Goal: Transaction & Acquisition: Register for event/course

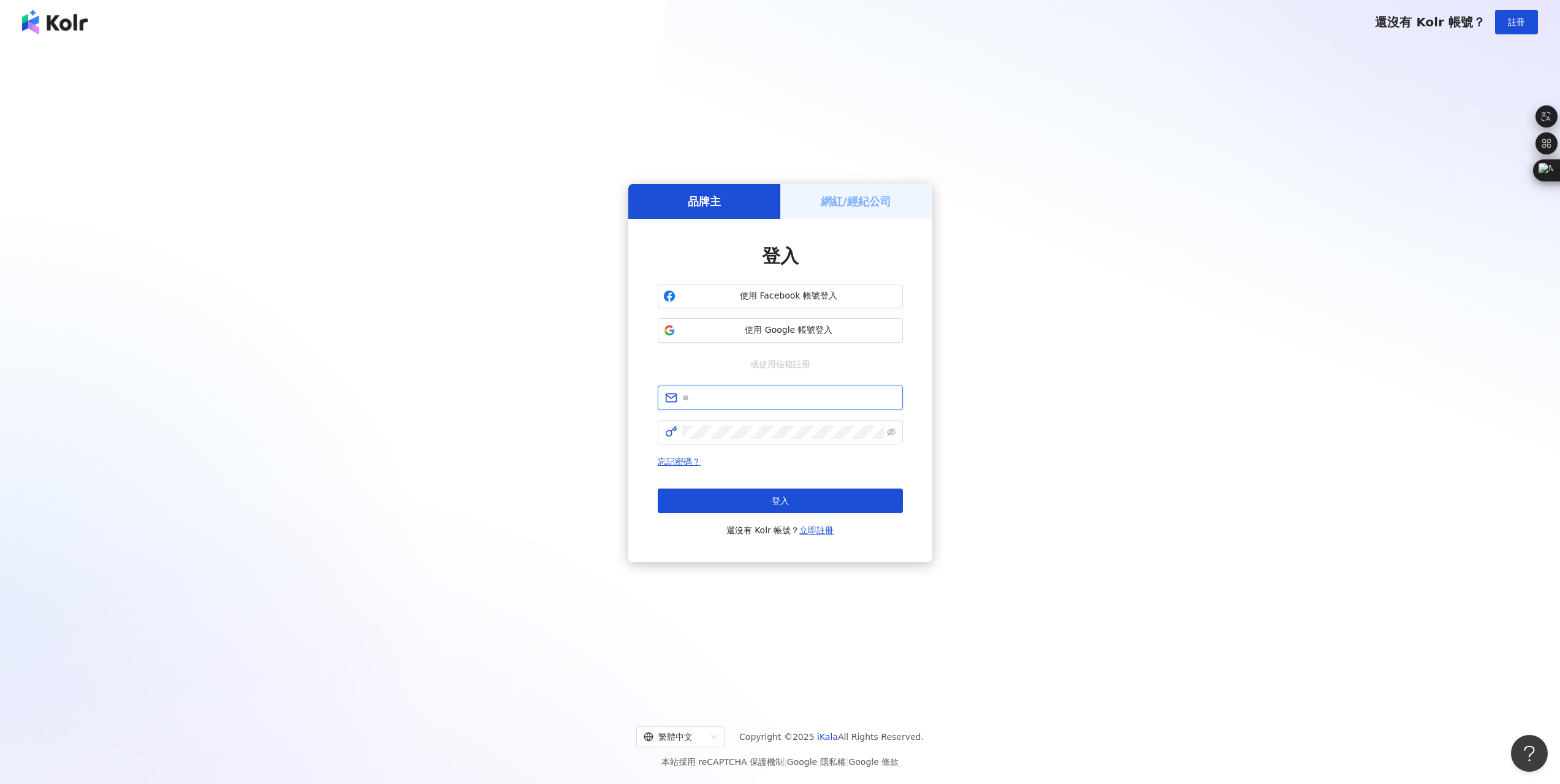
click at [785, 391] on input "text" at bounding box center [789, 398] width 213 height 14
type input "**********"
click button "登入" at bounding box center [780, 501] width 245 height 25
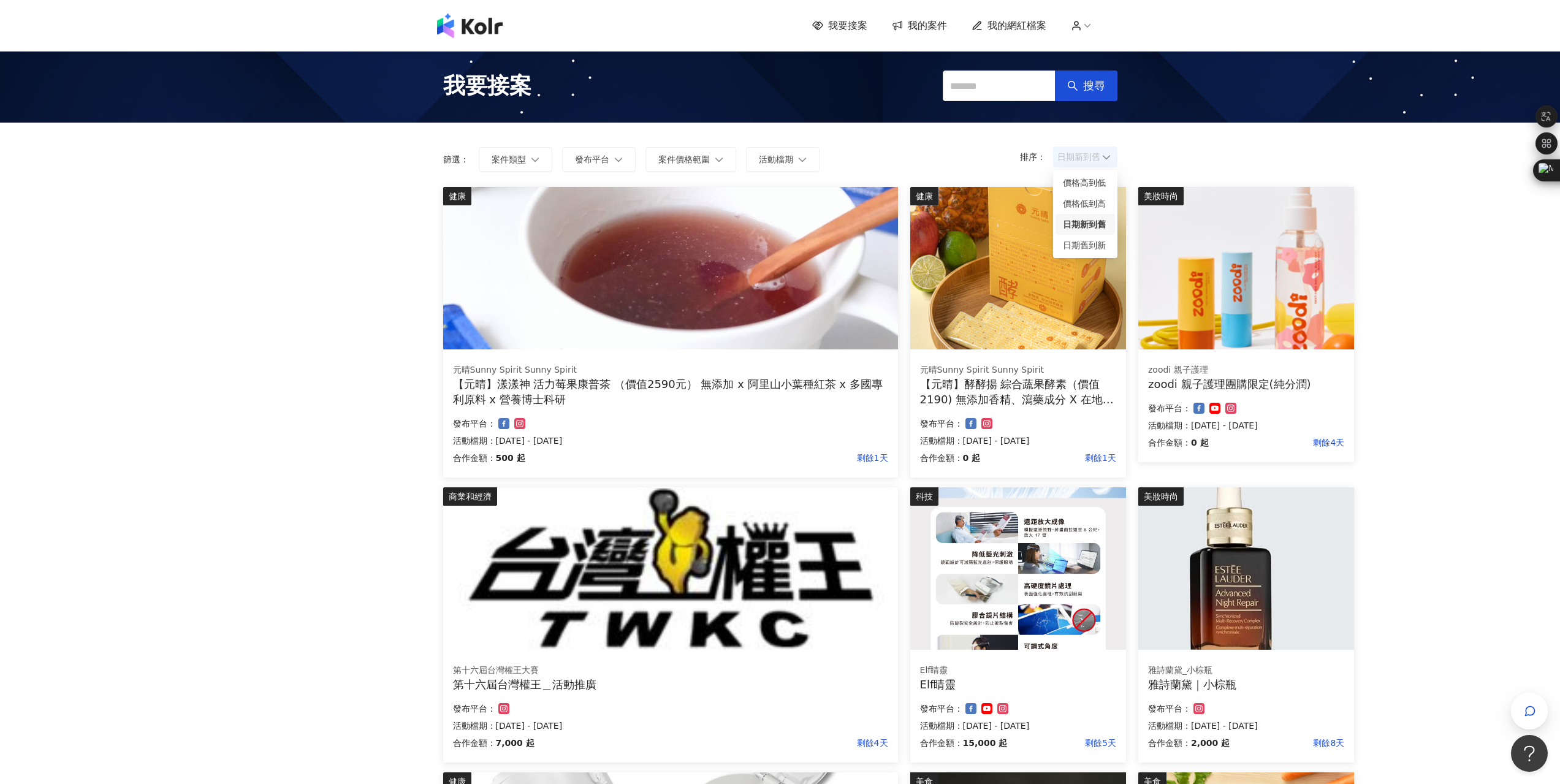
click at [1100, 162] on span "日期新到舊" at bounding box center [1086, 157] width 56 height 19
click at [1081, 251] on div "日期舊到新" at bounding box center [1086, 245] width 45 height 14
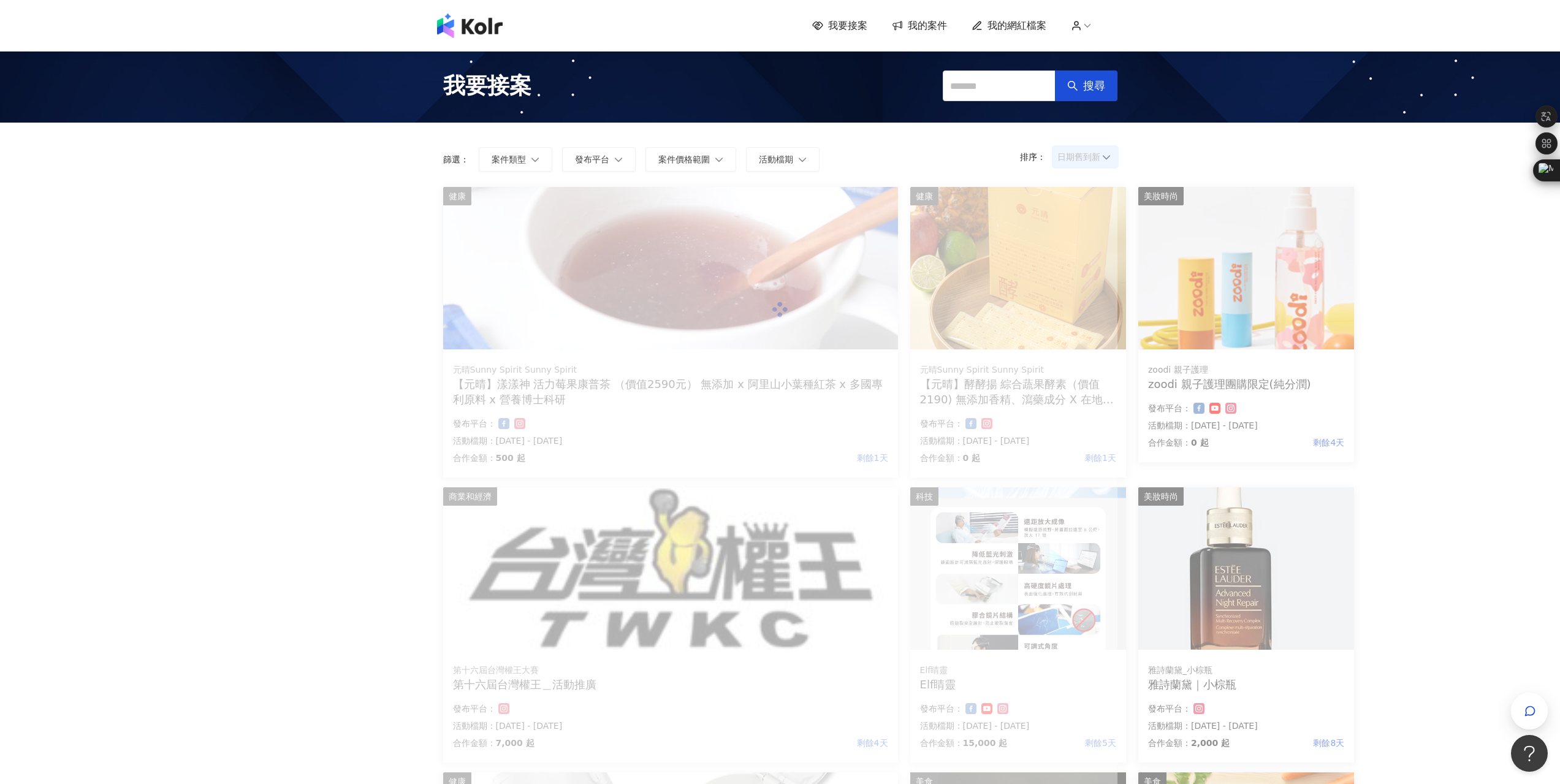
click at [1086, 155] on span "日期舊到新" at bounding box center [1086, 157] width 56 height 19
click at [1084, 221] on div "日期新到舊" at bounding box center [1086, 224] width 45 height 14
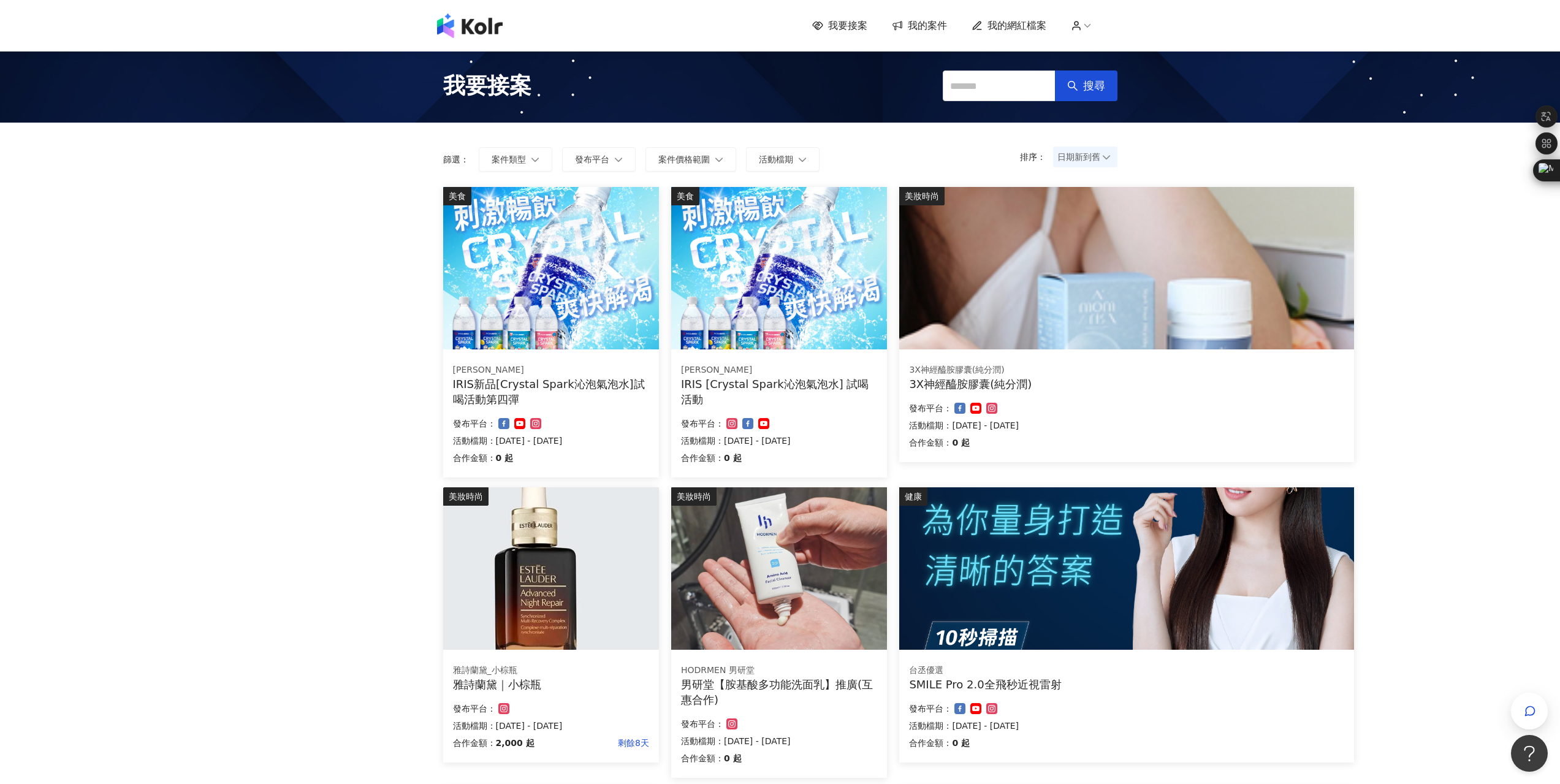
click at [570, 324] on img at bounding box center [551, 268] width 216 height 162
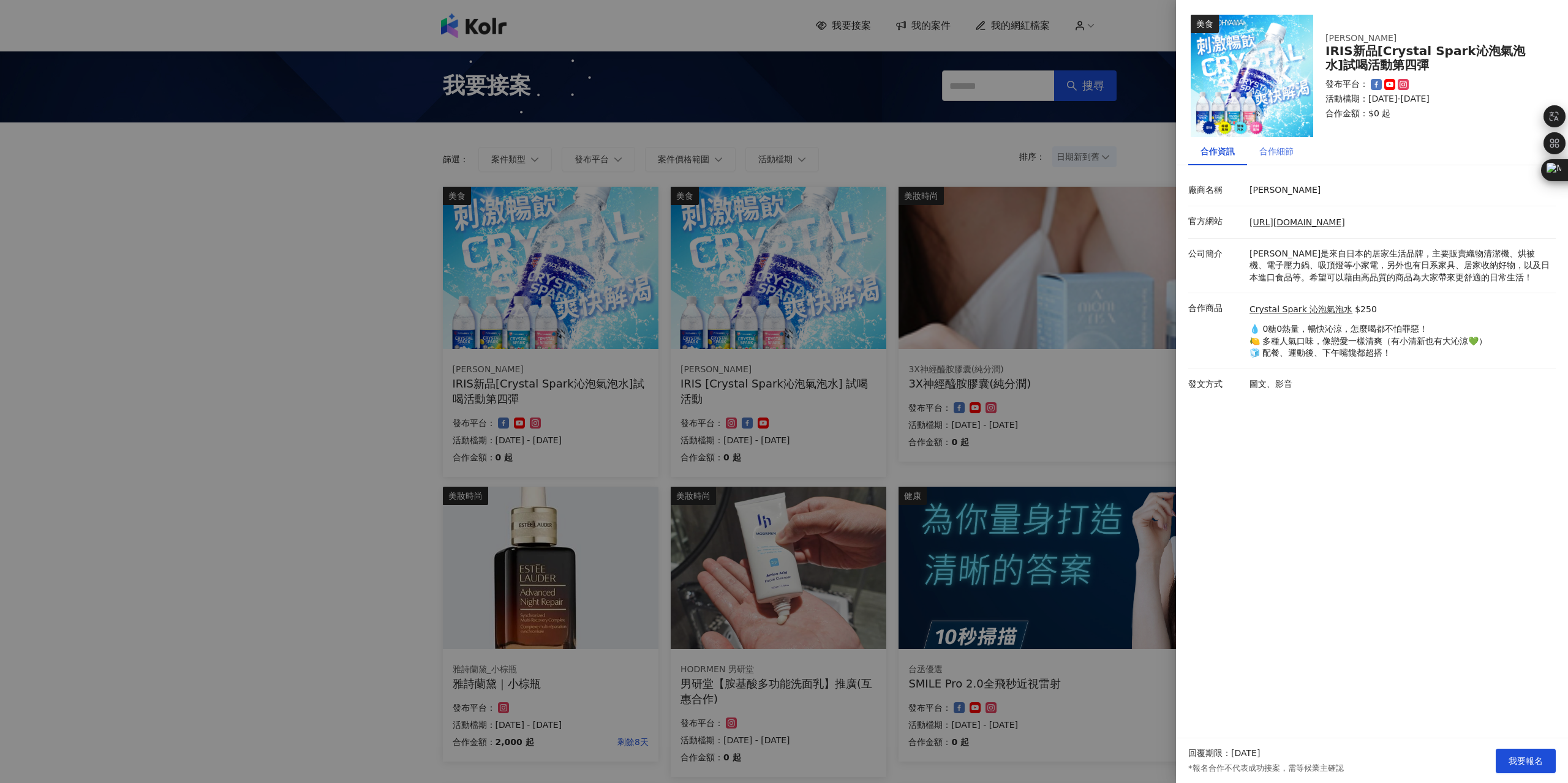
click at [1265, 161] on div "合作細節" at bounding box center [1276, 152] width 59 height 28
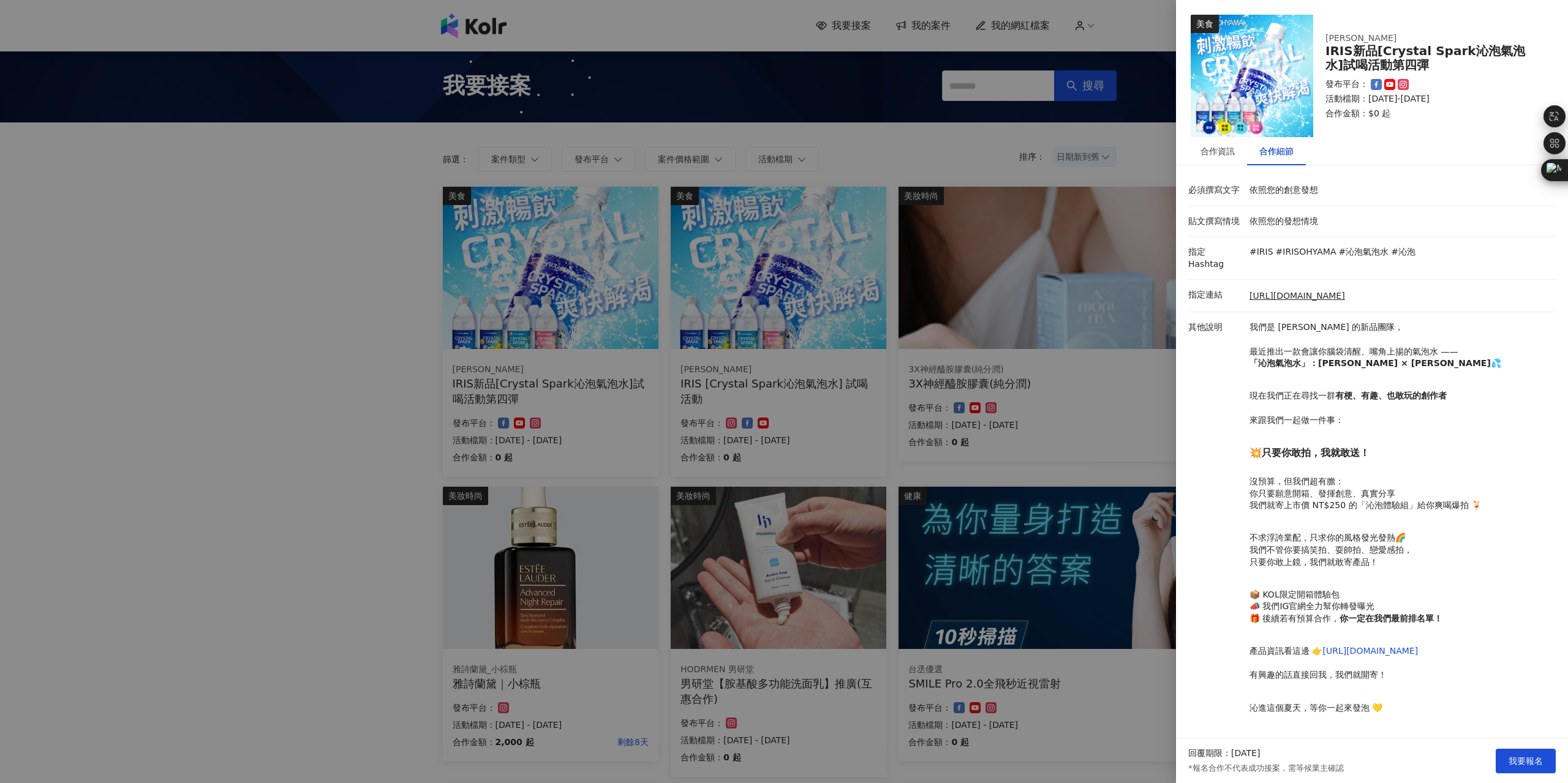
click at [1074, 399] on div at bounding box center [784, 392] width 1568 height 783
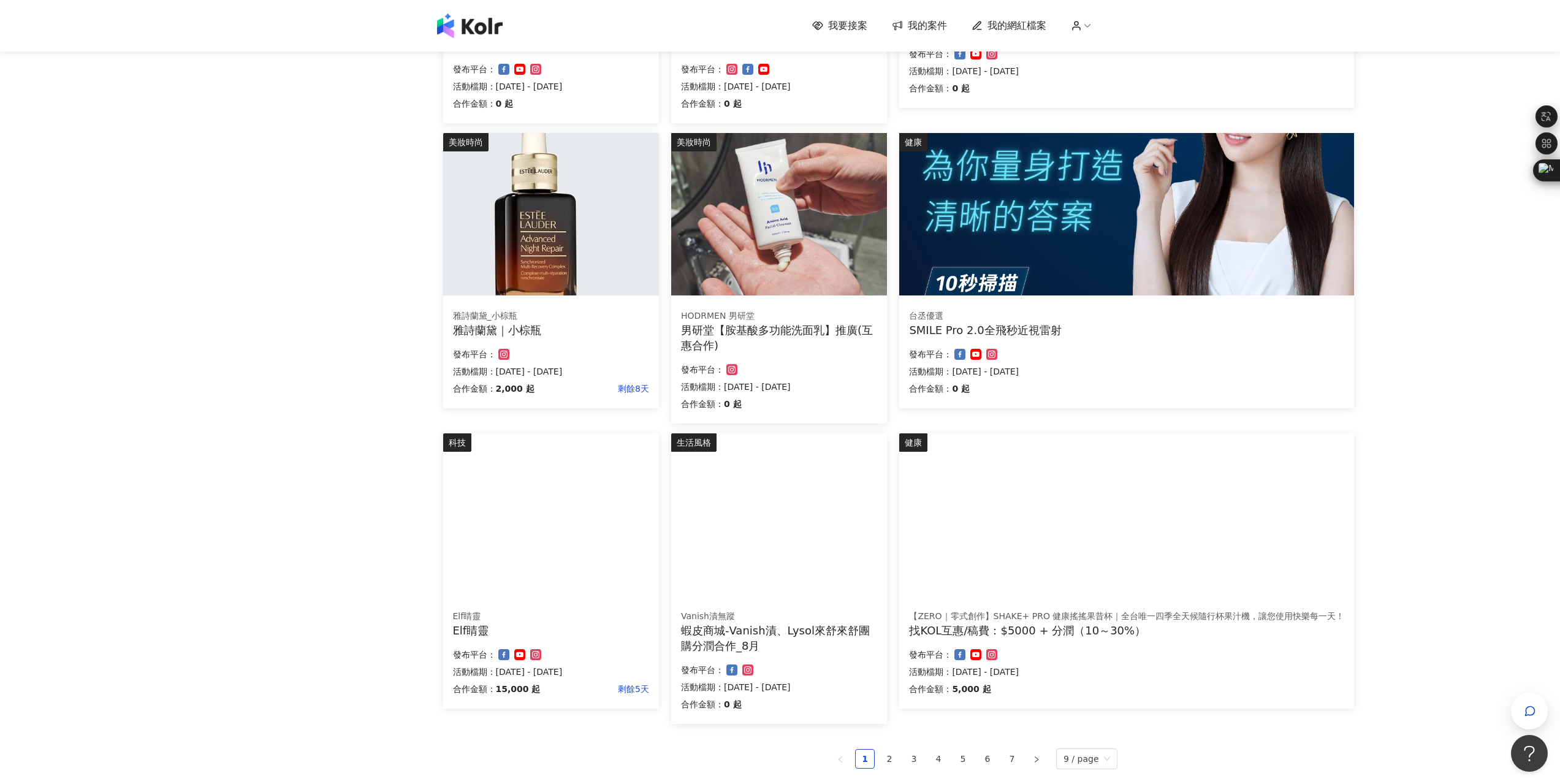
scroll to position [429, 0]
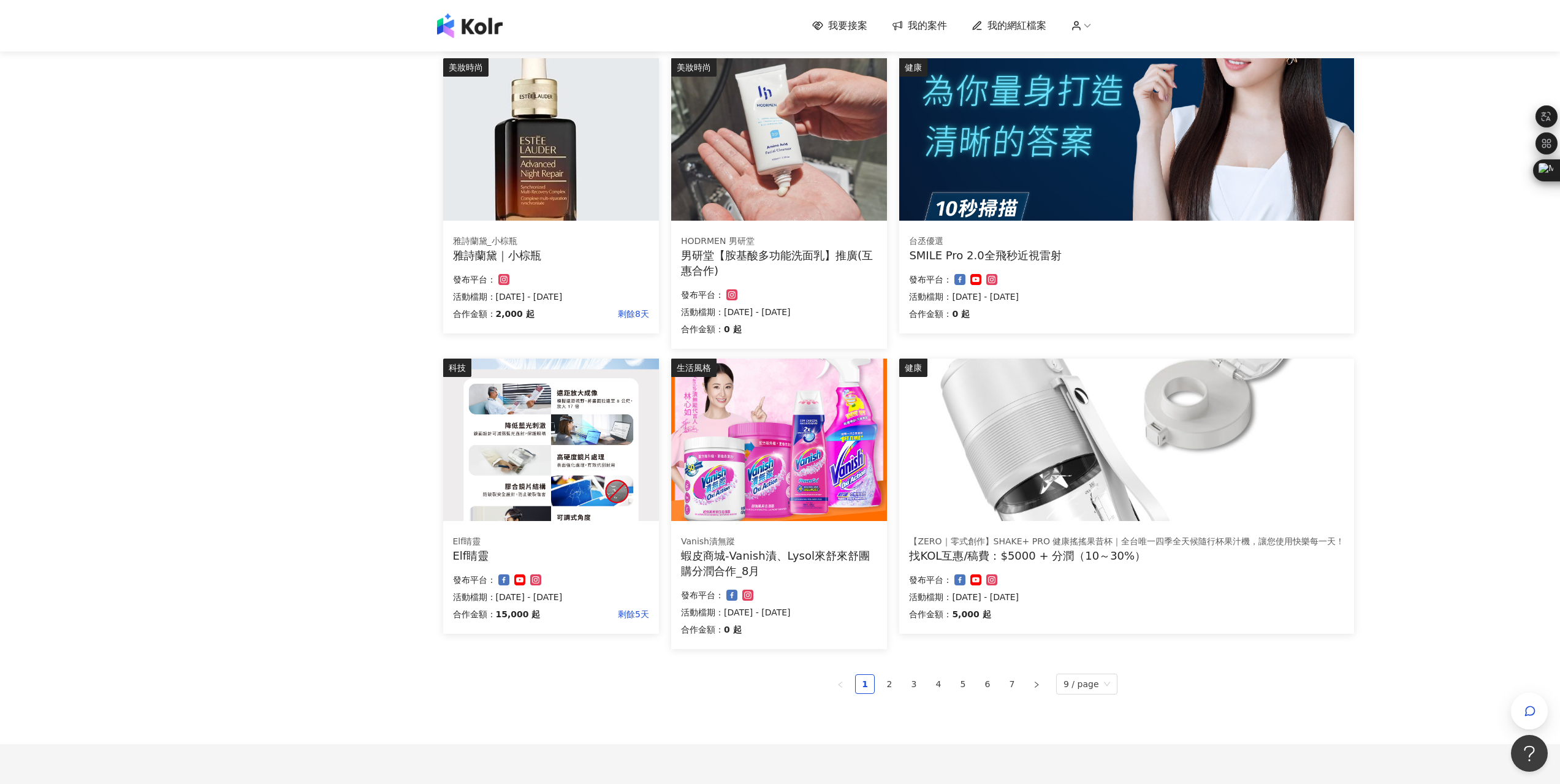
click at [1155, 502] on img at bounding box center [1126, 440] width 455 height 162
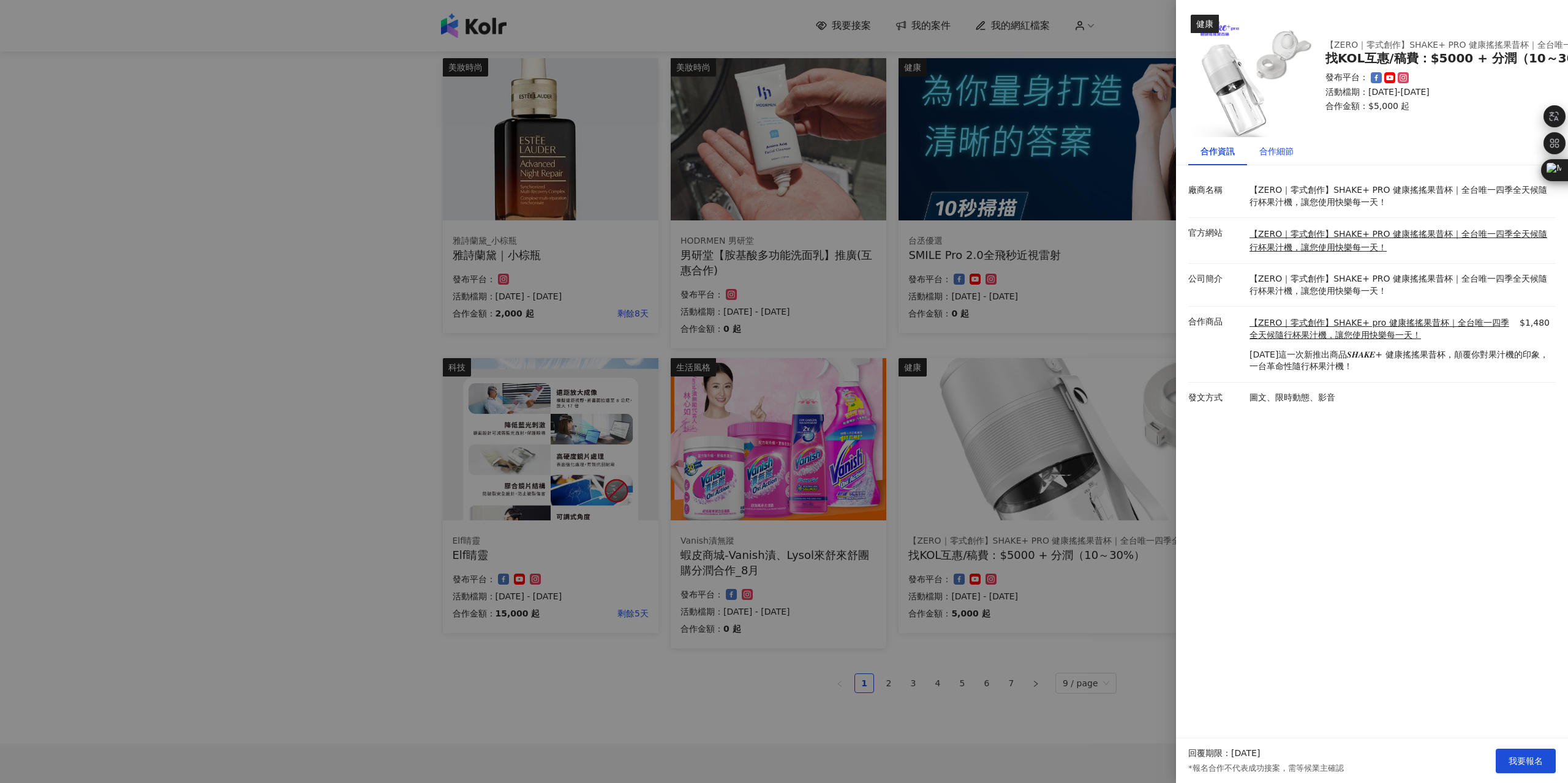
click at [1279, 151] on div "合作細節" at bounding box center [1276, 152] width 34 height 14
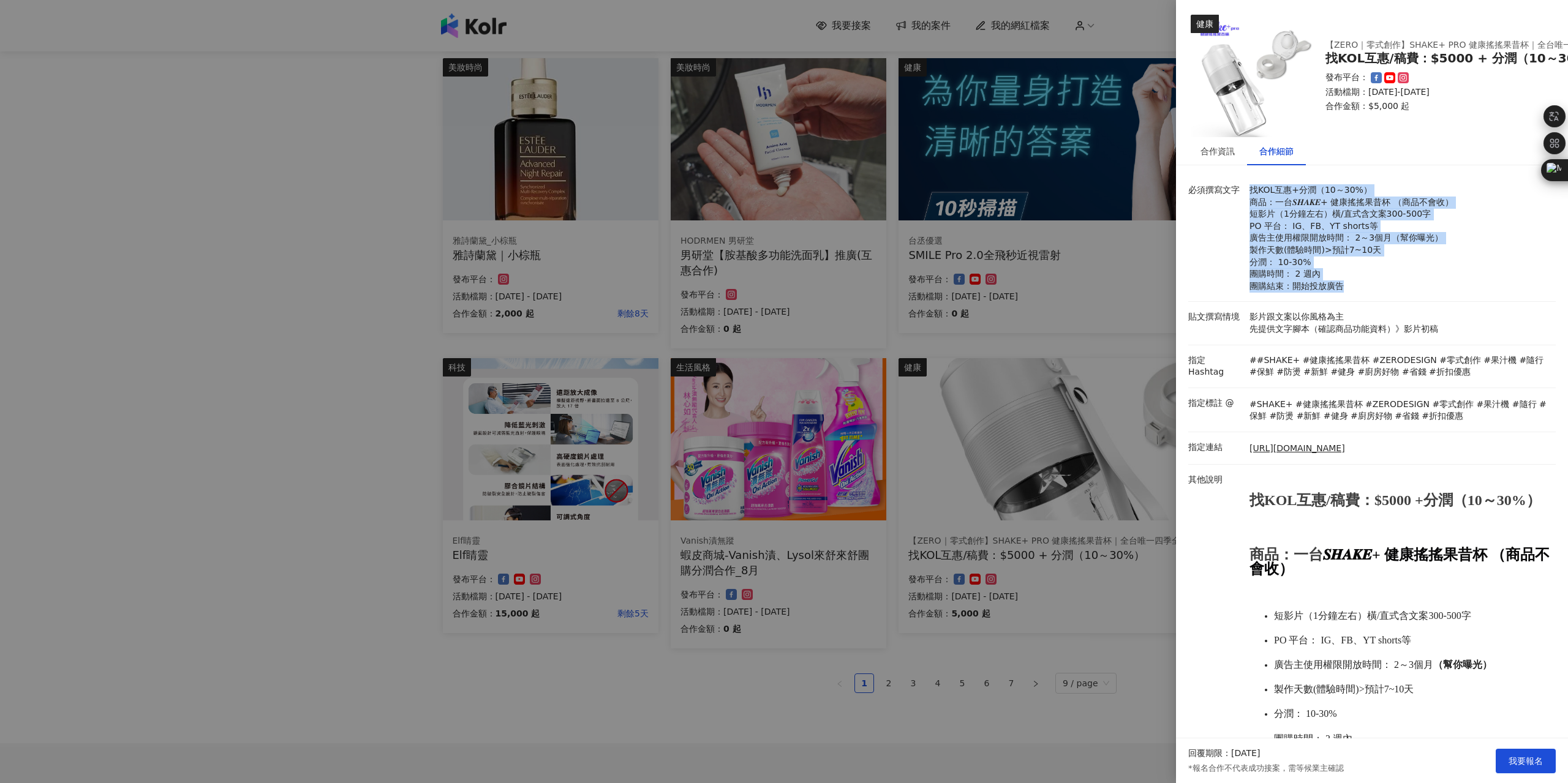
drag, startPoint x: 1246, startPoint y: 194, endPoint x: 1448, endPoint y: 289, distance: 223.2
click at [1448, 289] on div "必須撰寫文字 找KOL互惠+分潤（10～30%） 商品：一台𝑺𝑯𝑨𝑲𝑬+ 健康搖搖果昔杯 （商品不會收） 短影片（1分鐘左右）橫/直式含文案300-500字 …" at bounding box center [1369, 238] width 368 height 108
click at [1448, 289] on p "找KOL互惠+分潤（10～30%） 商品：一台𝑺𝑯𝑨𝑲𝑬+ 健康搖搖果昔杯 （商品不會收） 短影片（1分鐘左右）橫/直式含文案300-500字 PO 平台： …" at bounding box center [1399, 238] width 300 height 108
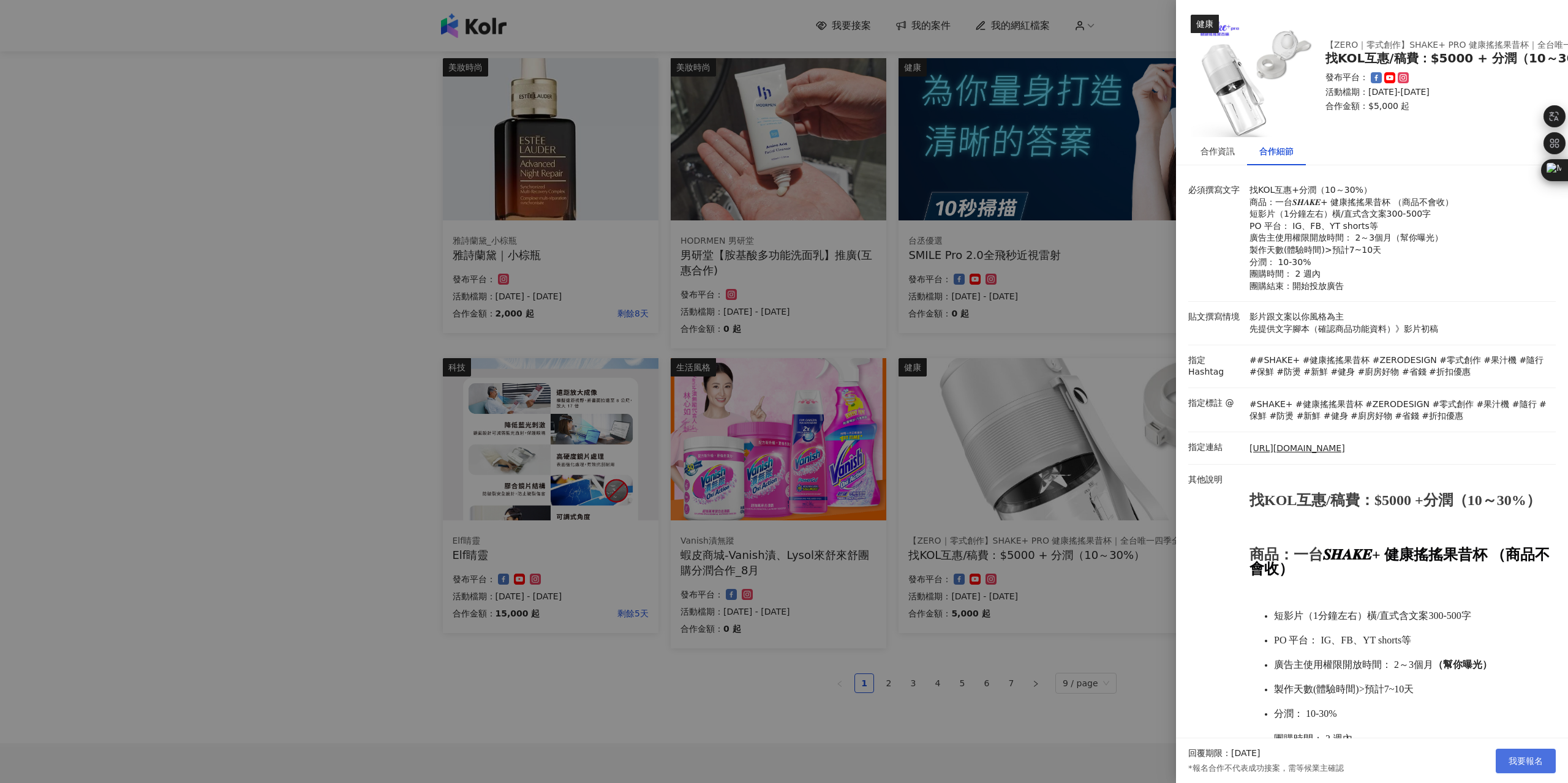
click at [1527, 764] on span "我要報名" at bounding box center [1525, 761] width 34 height 10
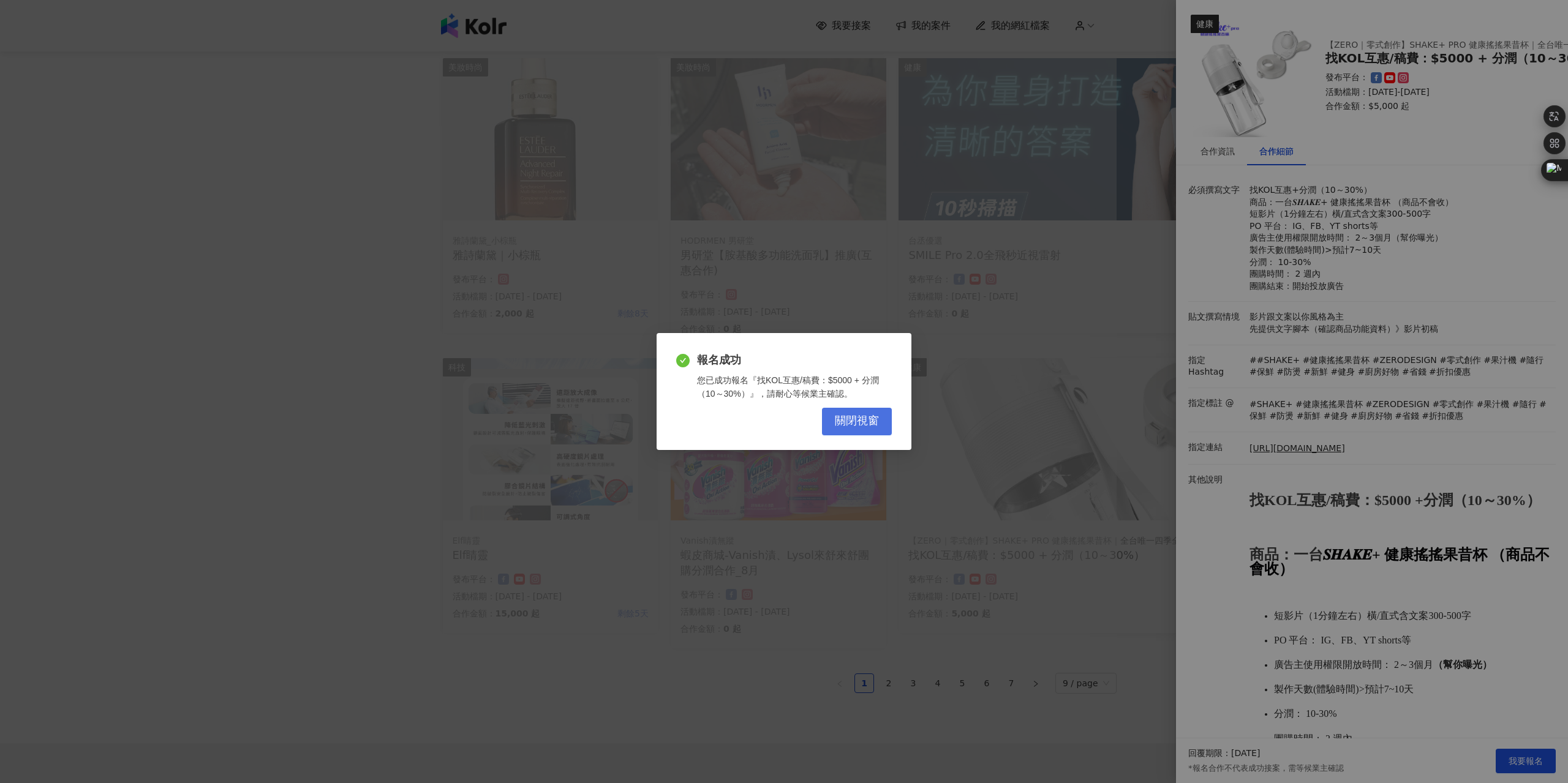
click at [854, 429] on button "關閉視窗" at bounding box center [856, 421] width 70 height 28
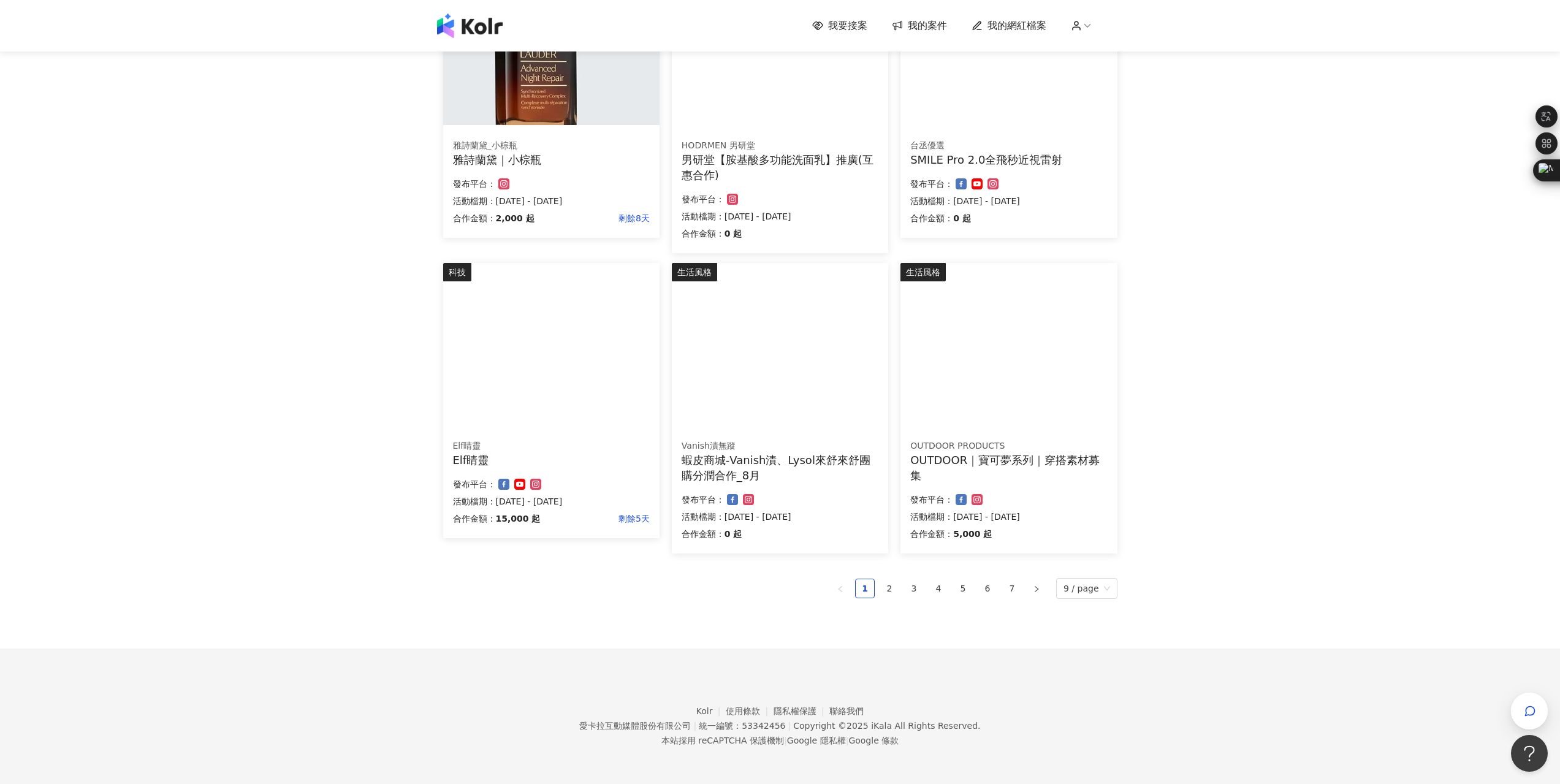
scroll to position [525, 0]
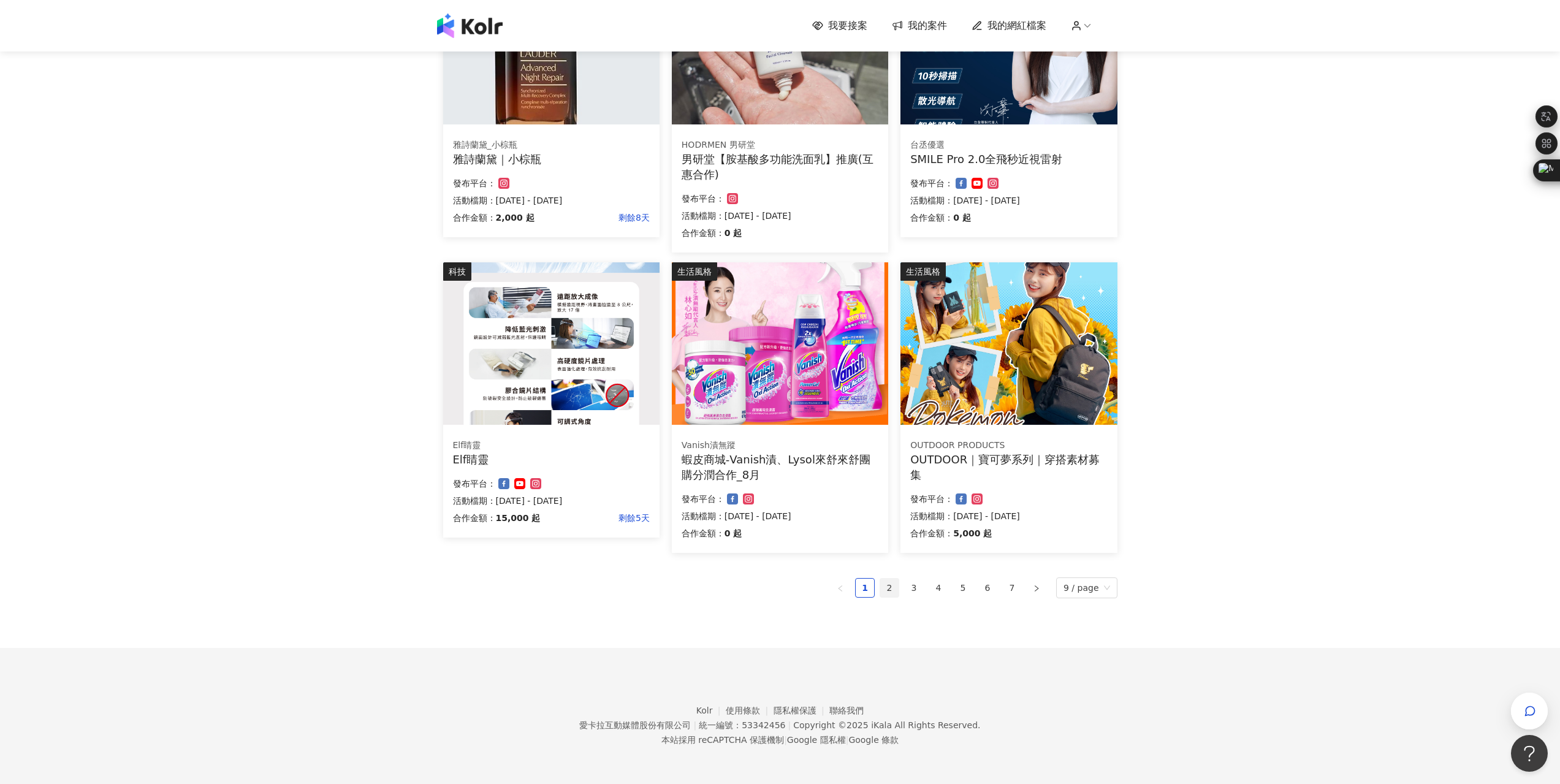
click at [895, 585] on link "2" at bounding box center [890, 588] width 19 height 19
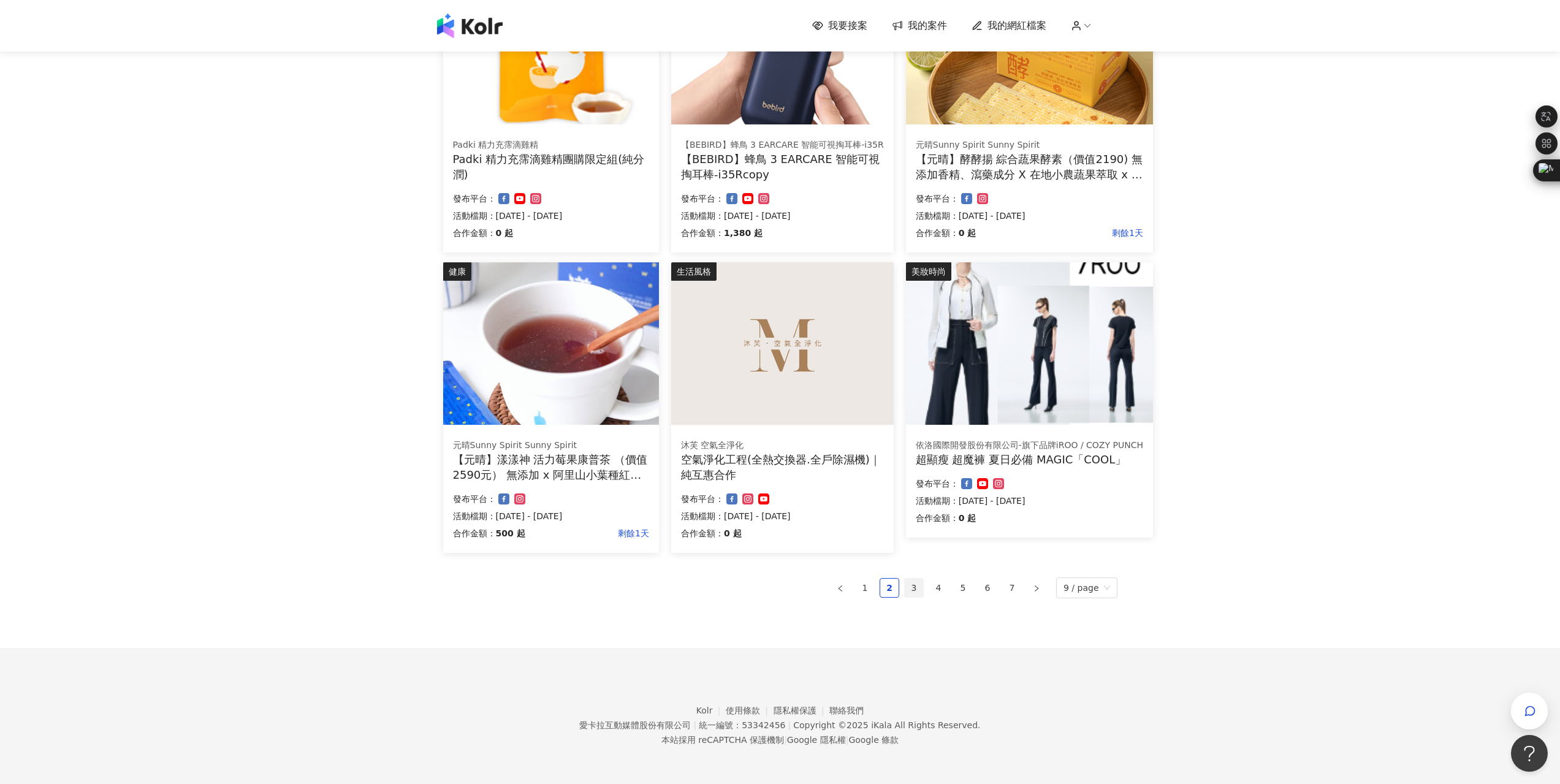
click at [922, 592] on link "3" at bounding box center [914, 588] width 19 height 19
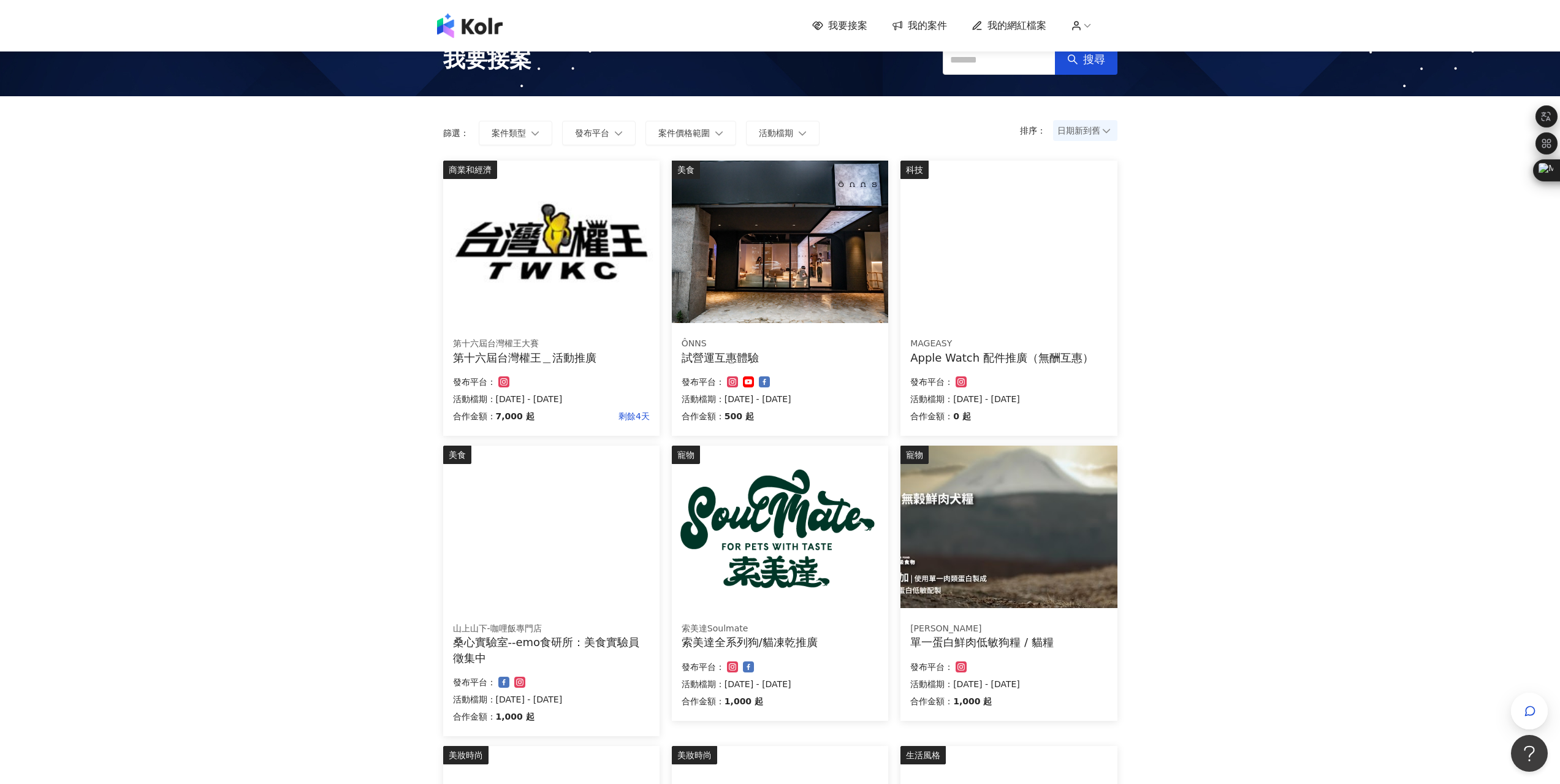
scroll to position [20, 0]
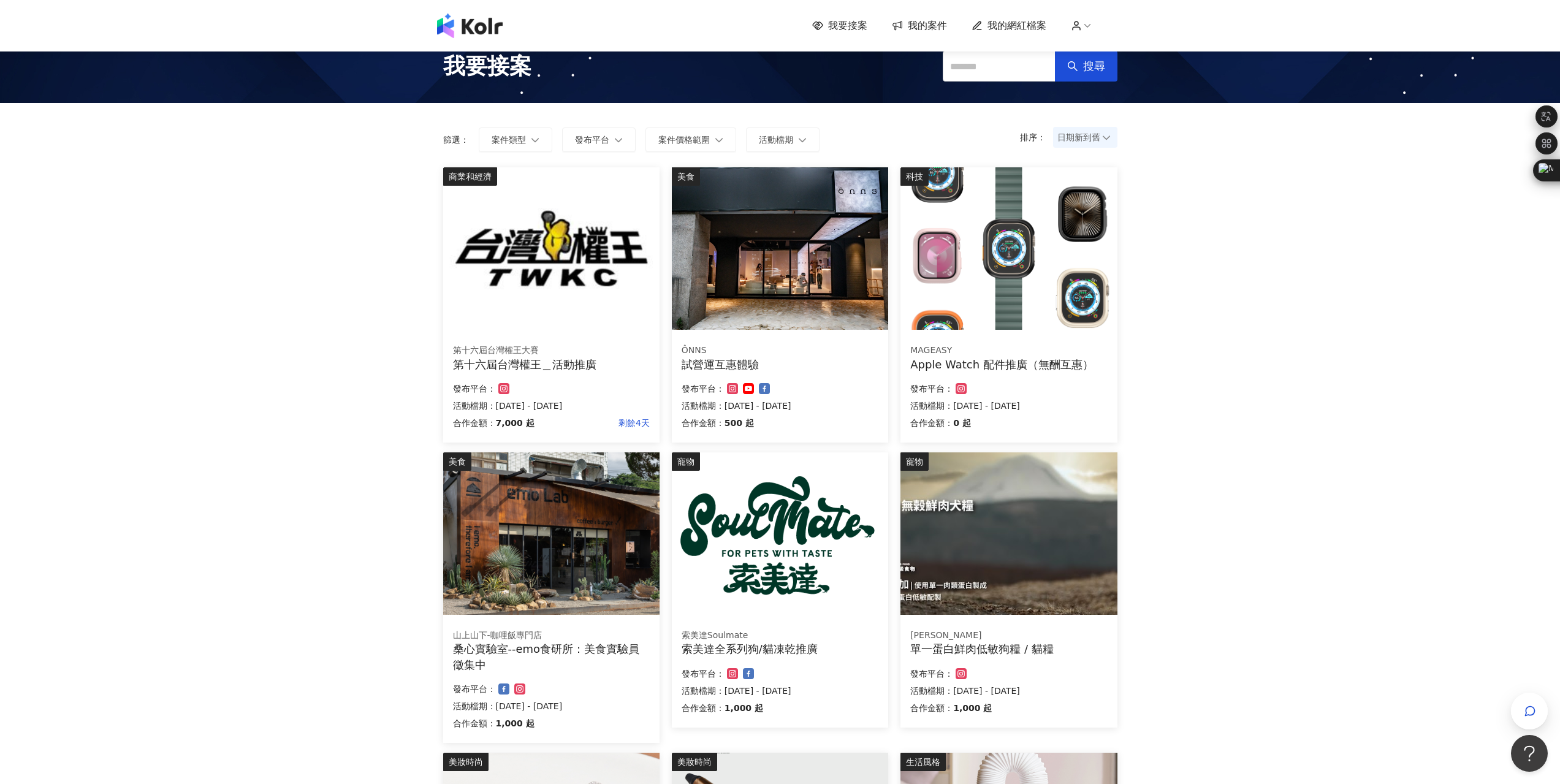
click at [919, 30] on span "我的案件" at bounding box center [927, 26] width 39 height 14
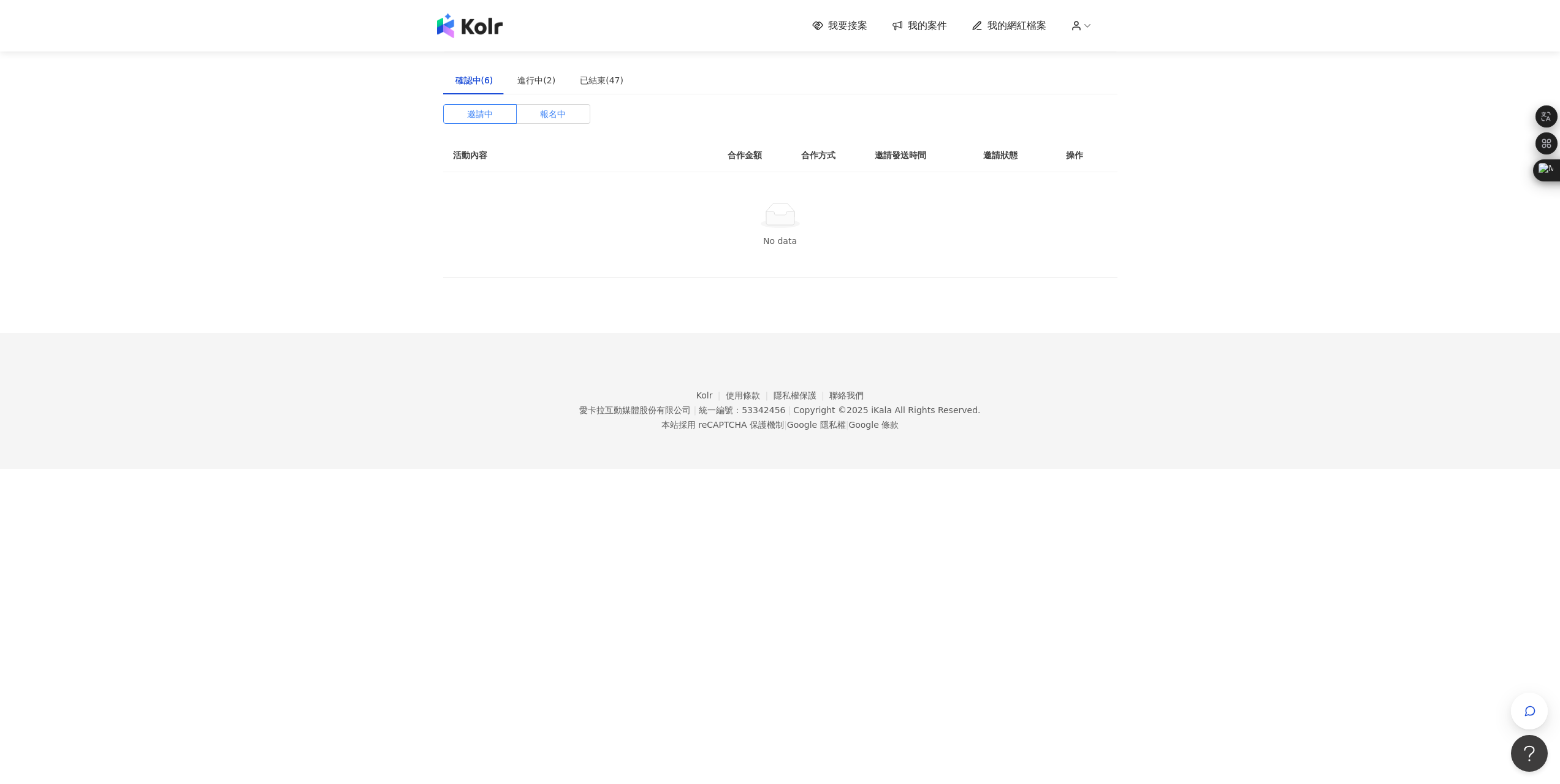
click at [542, 110] on span "報名中" at bounding box center [553, 114] width 26 height 19
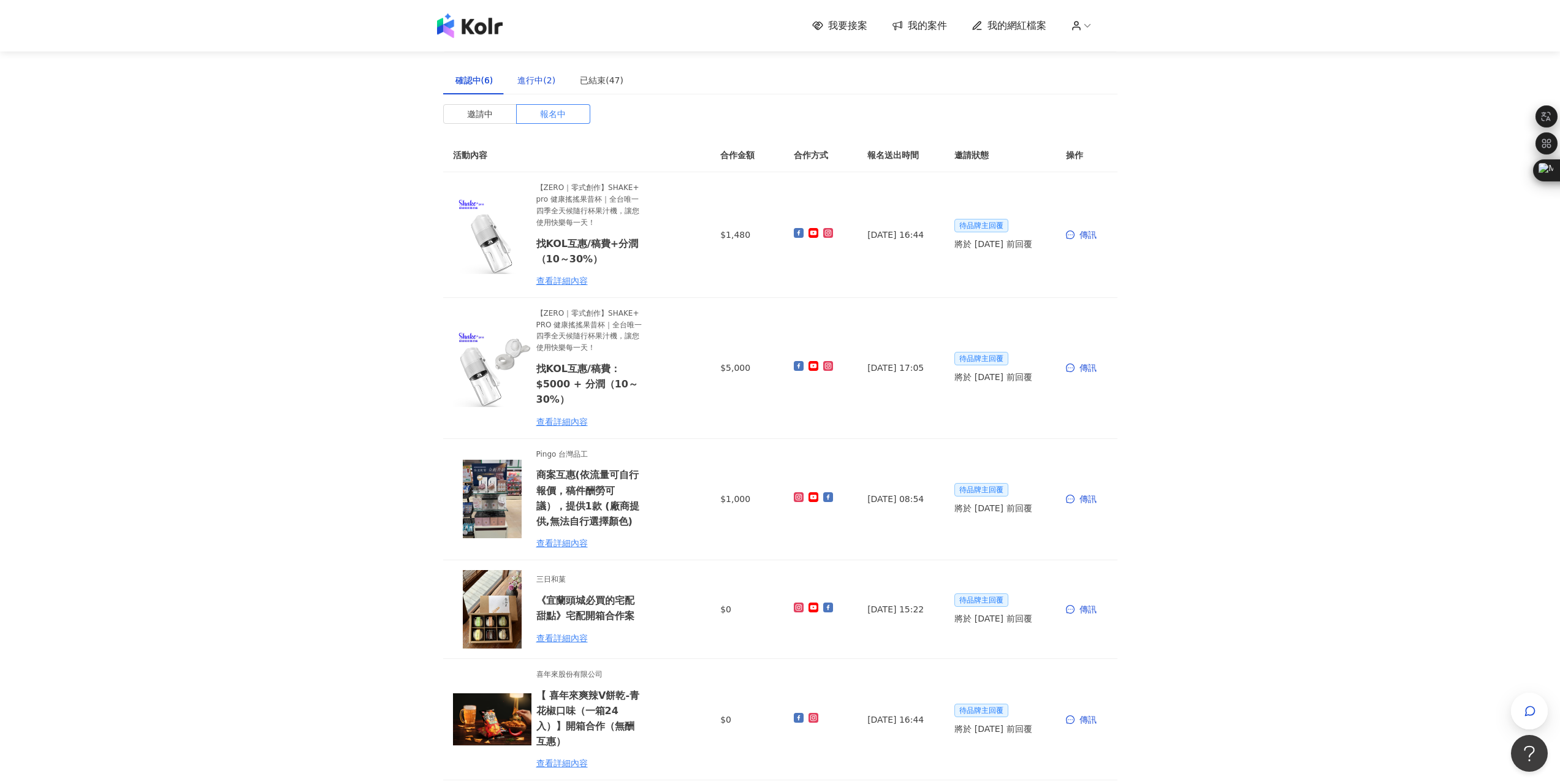
click at [529, 80] on div "進行中(2)" at bounding box center [536, 81] width 38 height 14
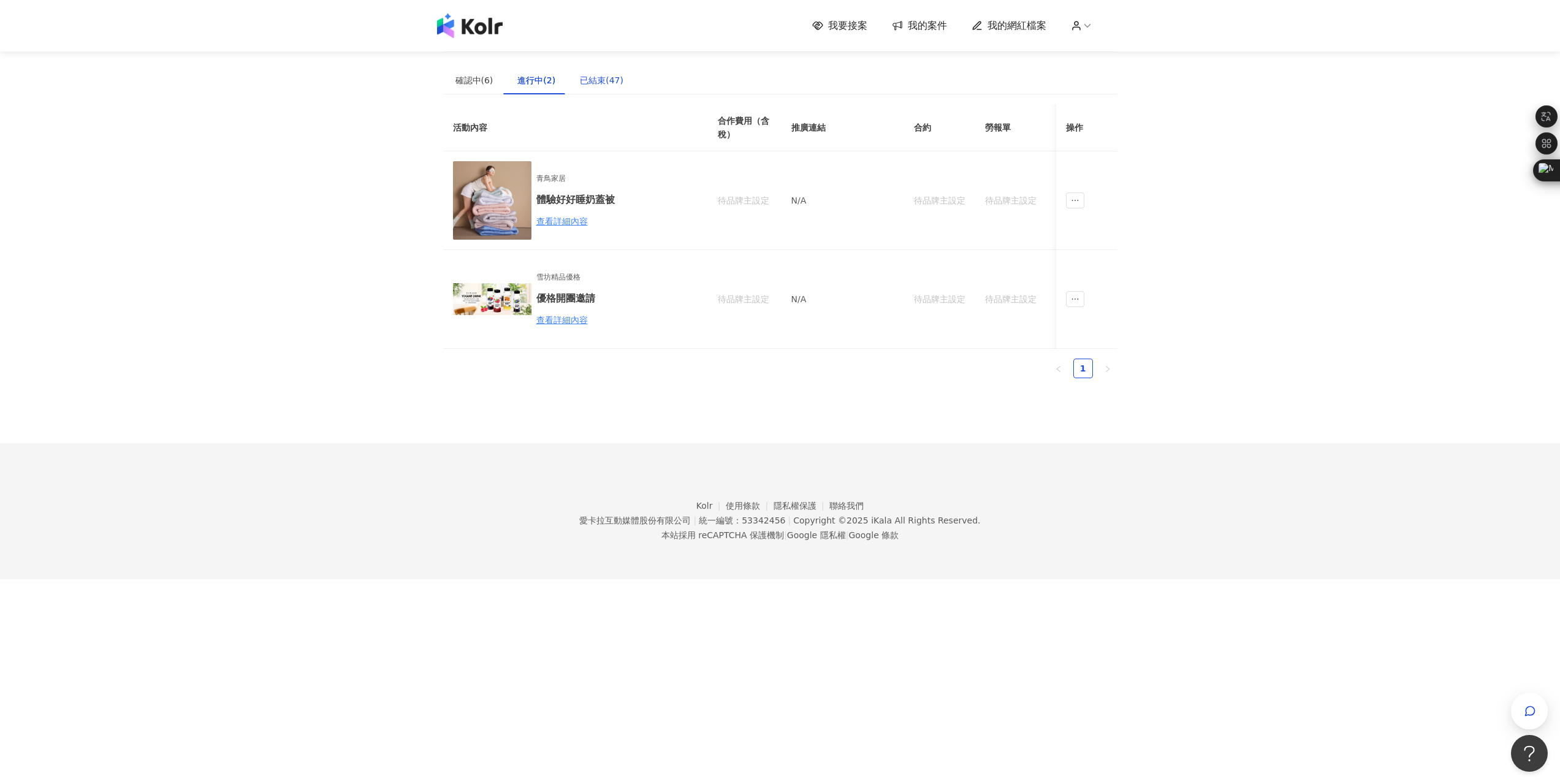
click at [601, 79] on div "已結束(47)" at bounding box center [601, 81] width 43 height 14
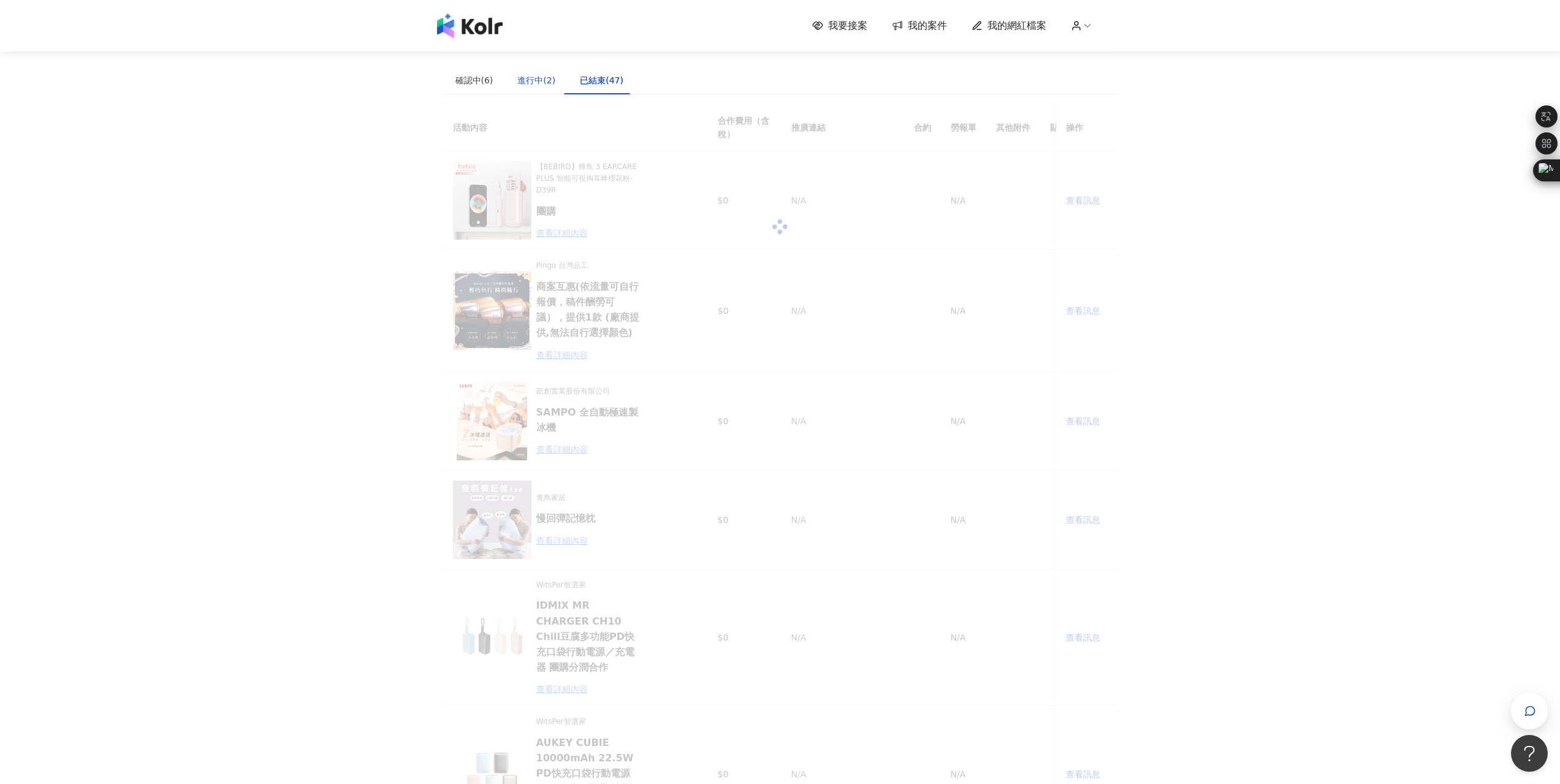
click at [533, 76] on div "進行中(2)" at bounding box center [536, 81] width 38 height 14
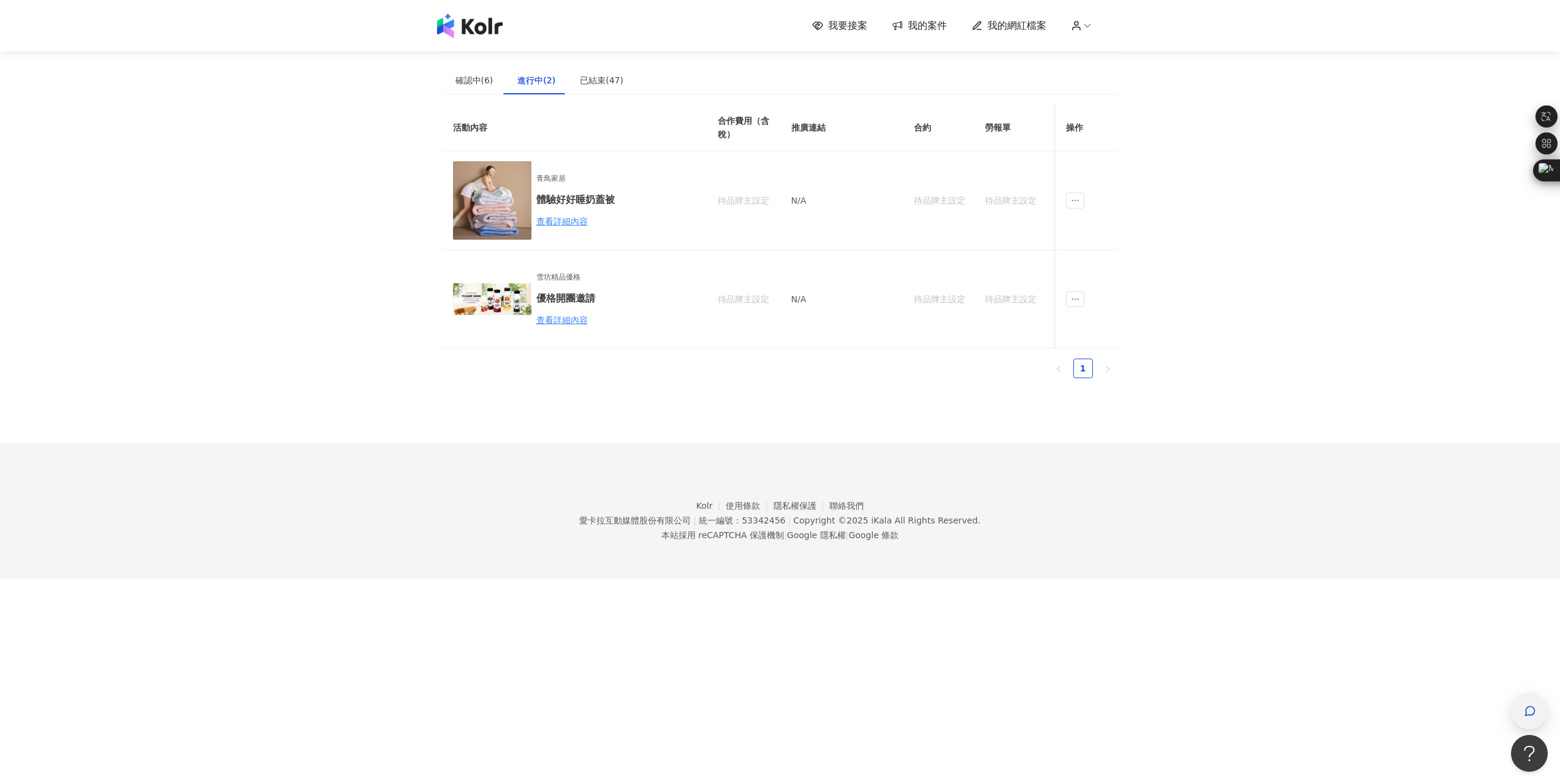
click at [1513, 710] on div "button" at bounding box center [1529, 711] width 37 height 37
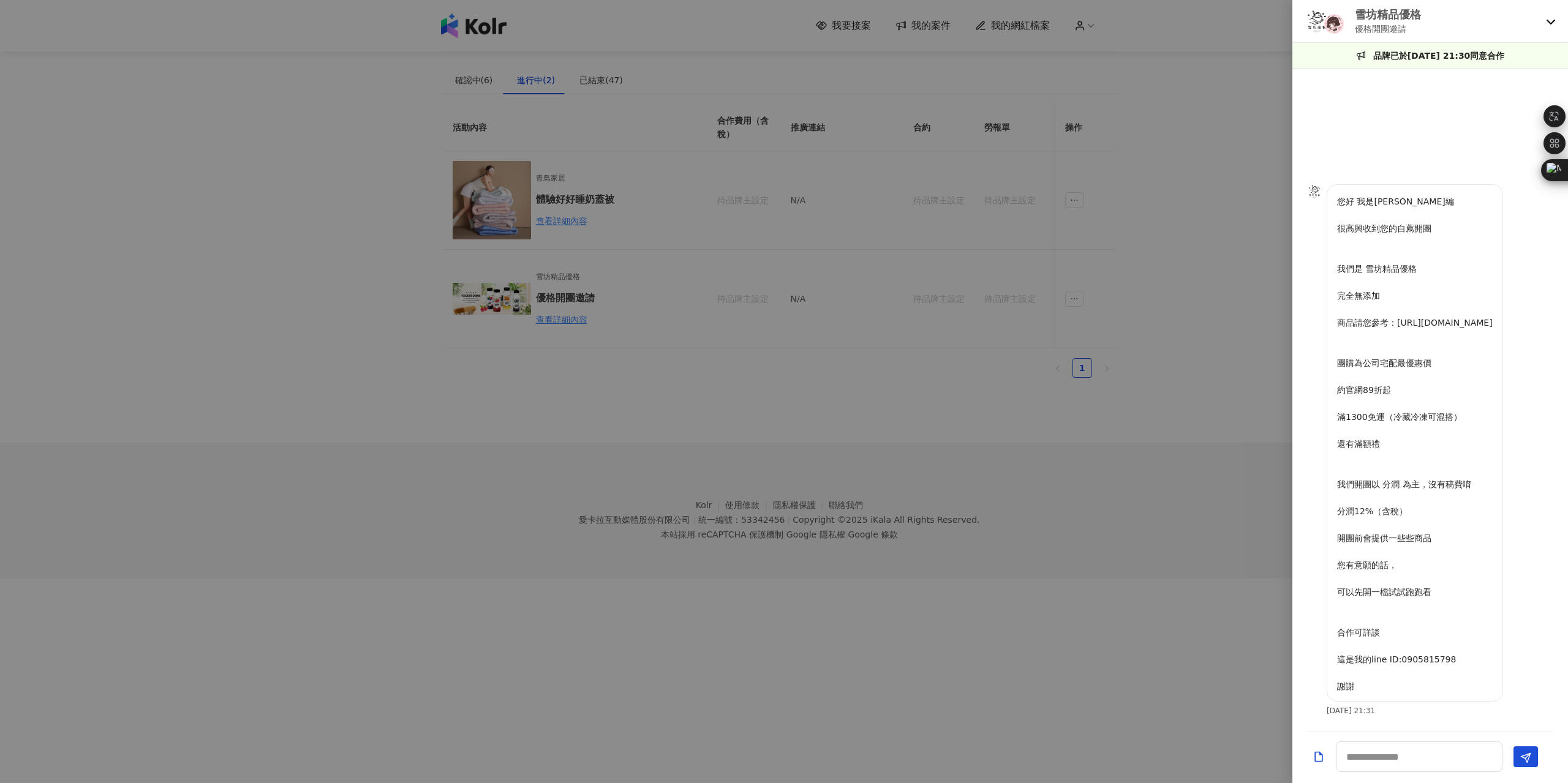
click at [1545, 26] on div "雪坊精品優格 優格開團邀請" at bounding box center [1430, 21] width 275 height 43
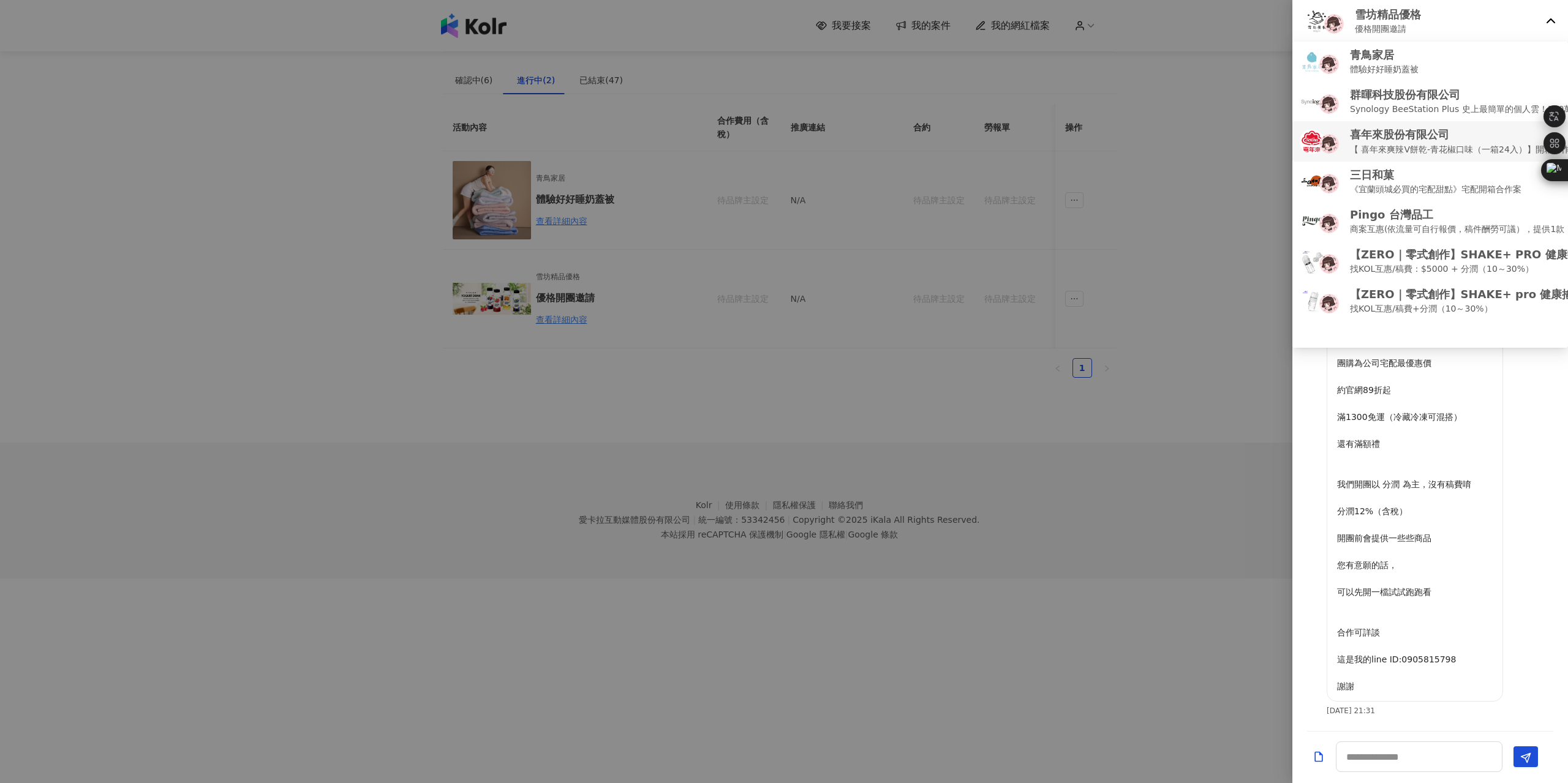
click at [1461, 146] on p "【 喜年來爽辣V餅乾-青花椒口味（一箱24入）】開箱合作（無酬互惠）" at bounding box center [1486, 150] width 272 height 14
